Goal: Browse casually: Explore the website without a specific task or goal

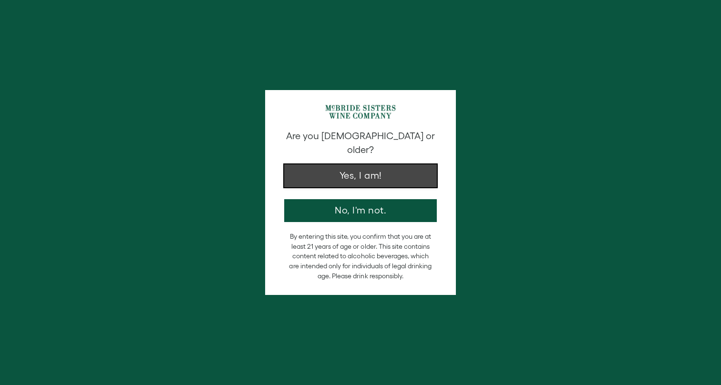
click at [362, 164] on button "Yes, I am!" at bounding box center [360, 175] width 153 height 23
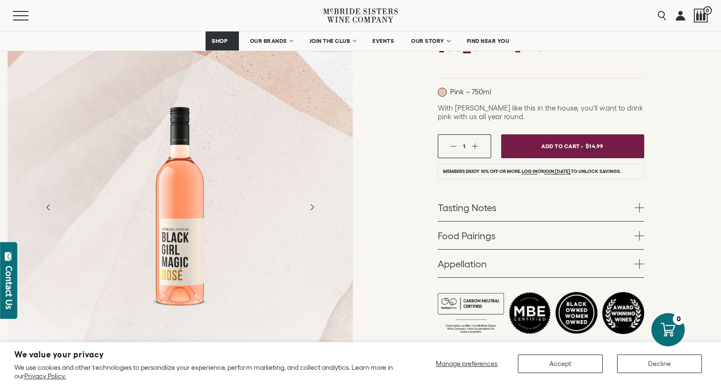
scroll to position [100, 0]
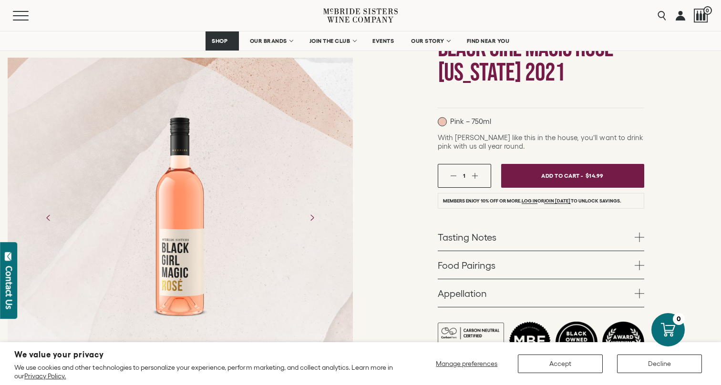
click at [328, 19] on icon at bounding box center [360, 15] width 74 height 27
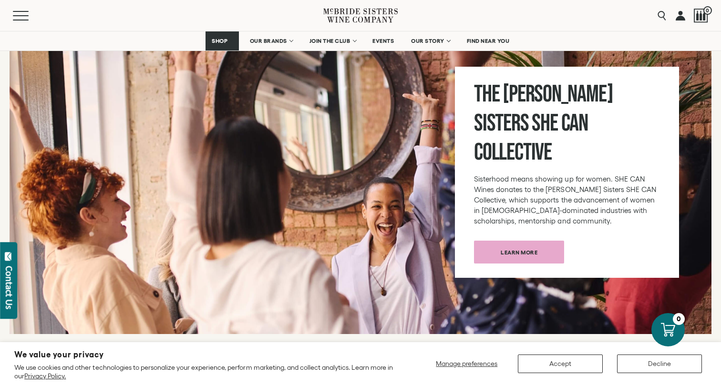
scroll to position [3604, 0]
